Goal: Transaction & Acquisition: Obtain resource

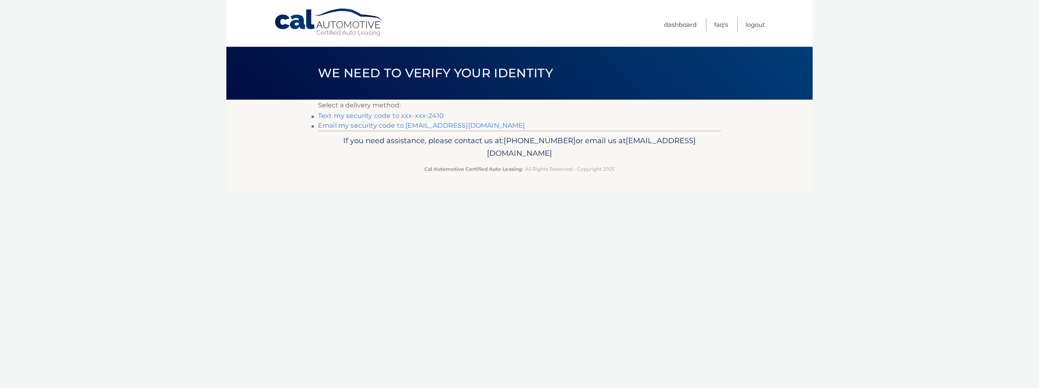
click at [339, 117] on link "Text my security code to xxx-xxx-2410" at bounding box center [381, 116] width 126 height 8
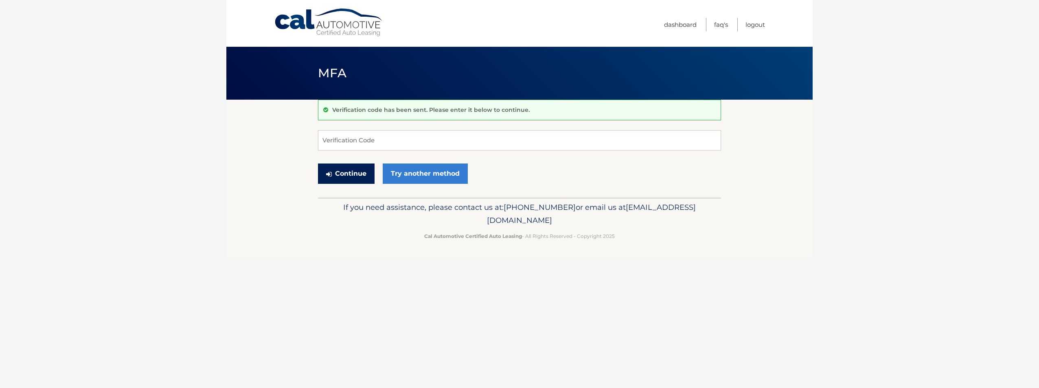
drag, startPoint x: 335, startPoint y: 165, endPoint x: 182, endPoint y: 171, distance: 154.0
click at [188, 170] on body "Cal Automotive Menu Dashboard FAQ's Logout MFA" at bounding box center [519, 194] width 1039 height 388
click at [346, 138] on input "Verification Code" at bounding box center [519, 140] width 403 height 20
type input "346026"
click at [354, 171] on button "Continue" at bounding box center [346, 174] width 57 height 20
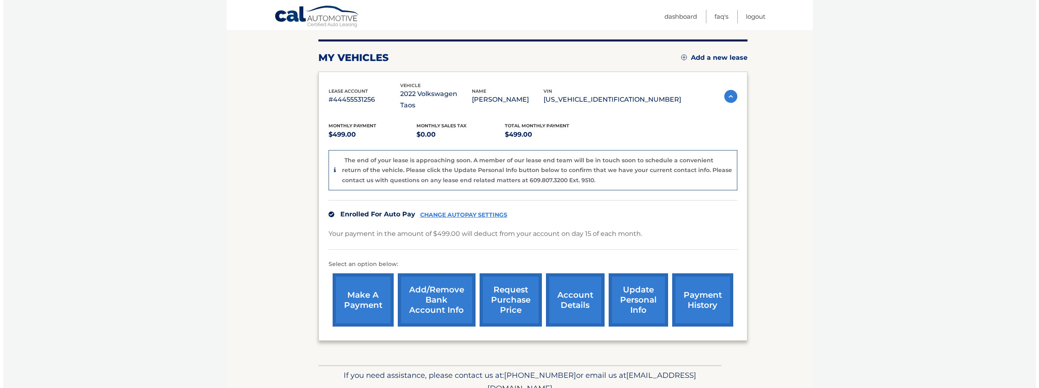
scroll to position [125, 0]
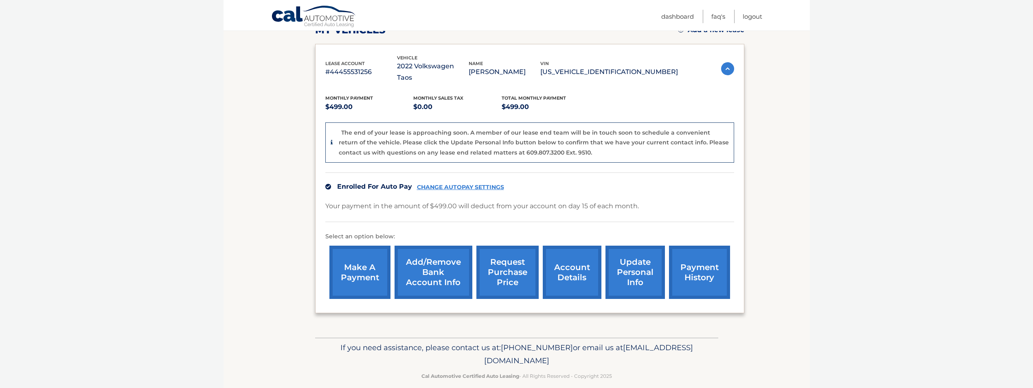
click at [514, 274] on link "request purchase price" at bounding box center [507, 272] width 62 height 53
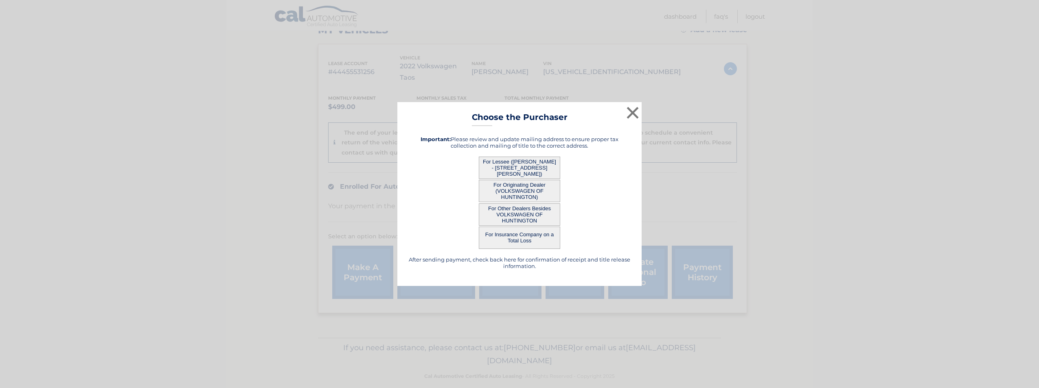
click at [527, 167] on button "For Lessee (PATRICK CRISCUOLA Jr - 104 Kellog St, , Oyster Bay, NY 11771)" at bounding box center [519, 168] width 81 height 22
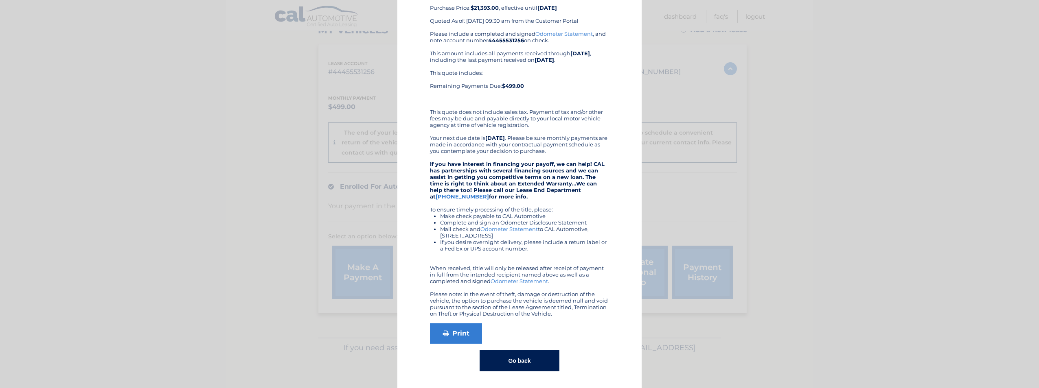
scroll to position [61, 0]
click at [458, 329] on link "Print" at bounding box center [456, 334] width 52 height 20
click at [506, 363] on button "Go back" at bounding box center [518, 360] width 79 height 21
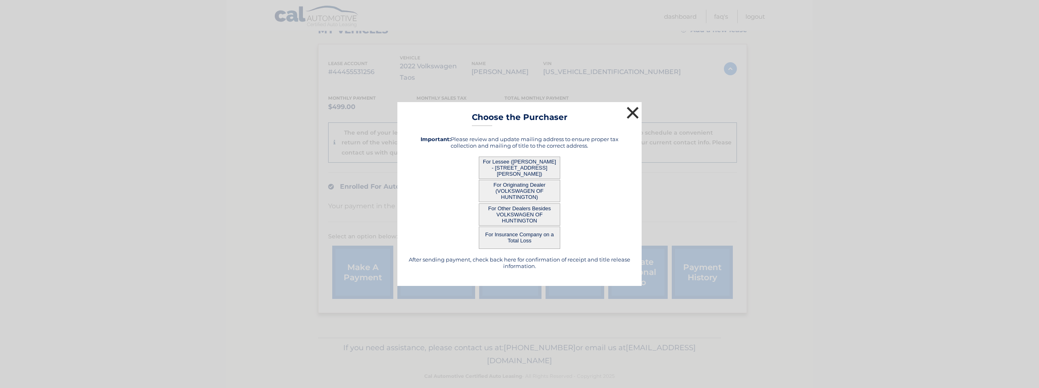
click at [633, 114] on button "×" at bounding box center [632, 113] width 16 height 16
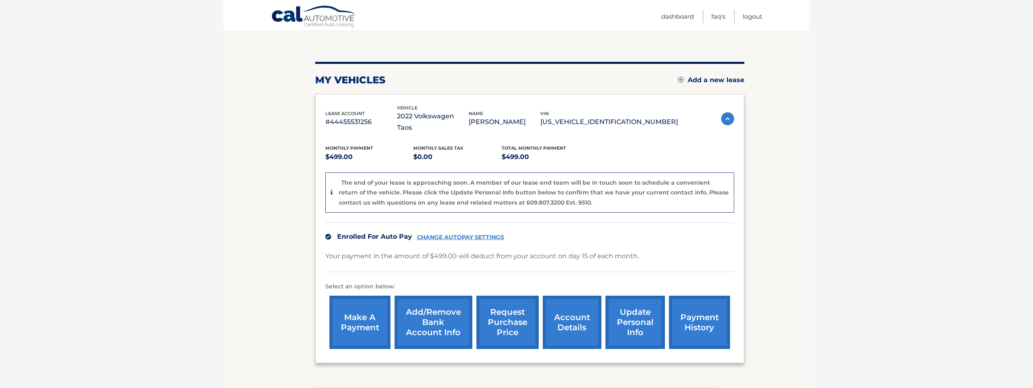
scroll to position [60, 0]
